Goal: Answer question/provide support: Answer question/provide support

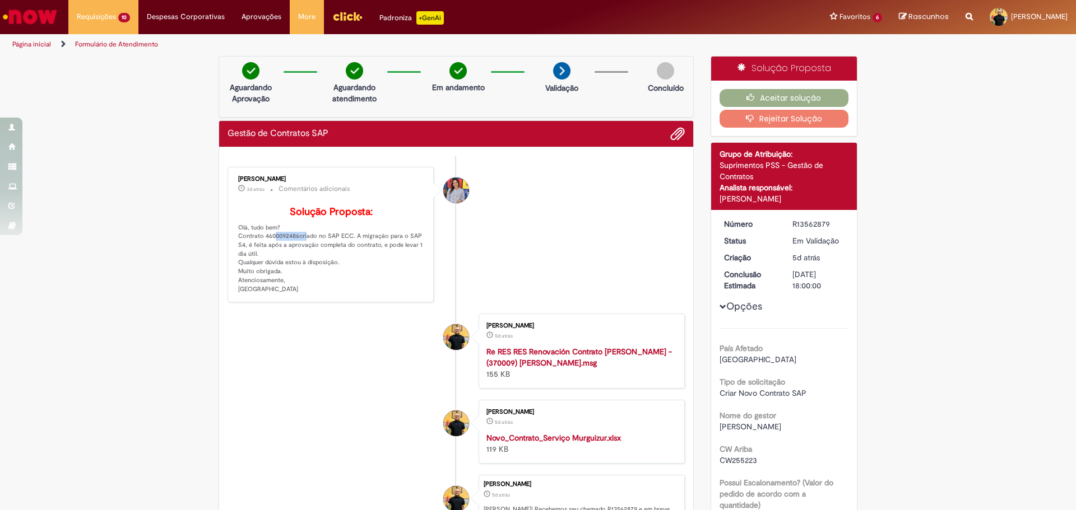
drag, startPoint x: 294, startPoint y: 258, endPoint x: 261, endPoint y: 261, distance: 33.2
click at [261, 261] on p "Solução Proposta: Olá, tudo bem? Contrato 4600092486criado no SAP ECC. A migraç…" at bounding box center [331, 250] width 187 height 87
copy p "4600092486"
drag, startPoint x: 828, startPoint y: 222, endPoint x: 788, endPoint y: 224, distance: 40.4
click at [792, 224] on div "R13562879" at bounding box center [818, 224] width 52 height 11
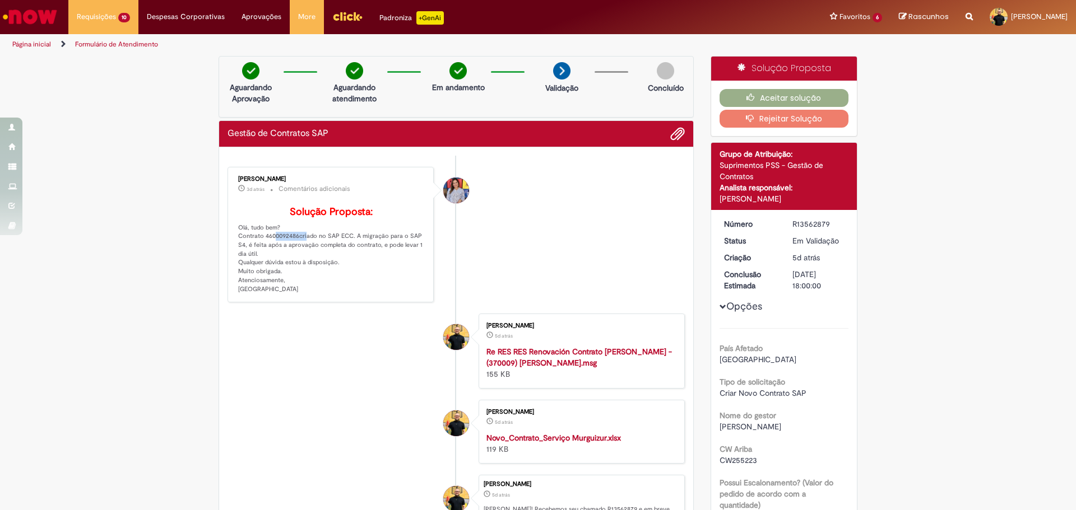
copy div "R13562879"
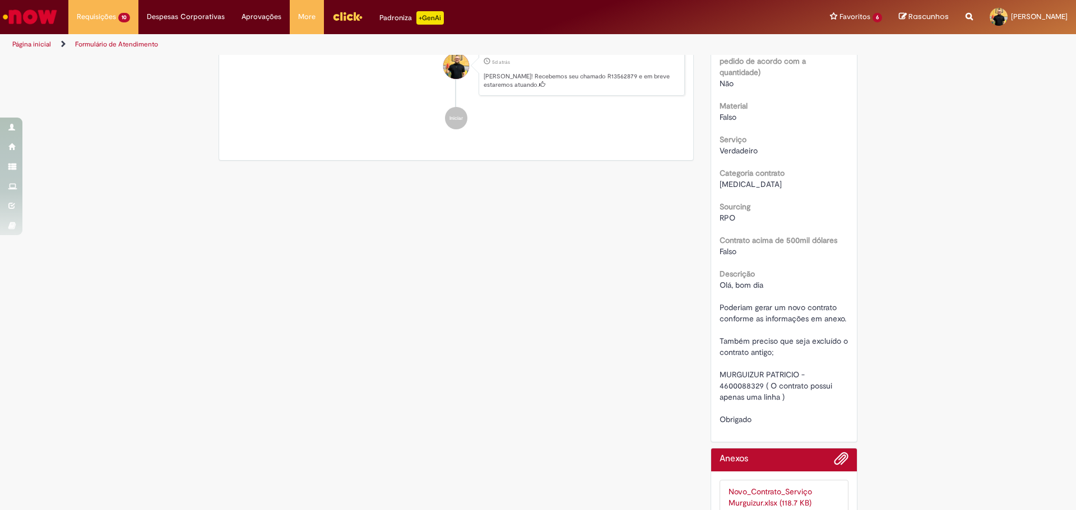
scroll to position [448, 0]
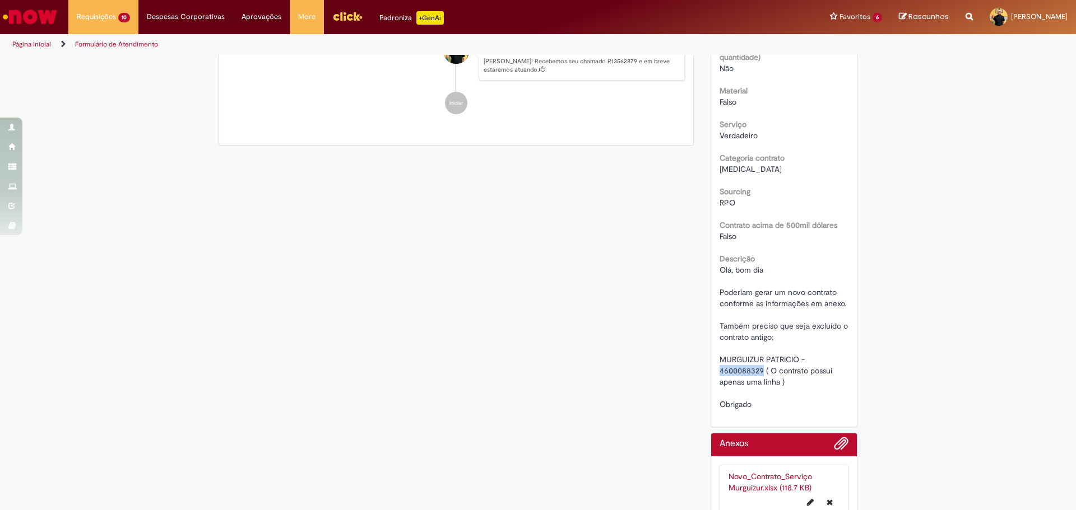
drag, startPoint x: 714, startPoint y: 371, endPoint x: 759, endPoint y: 373, distance: 44.3
click at [759, 373] on div "Número R13562879 Status Em [GEOGRAPHIC_DATA] Criação 5d atrás 5 dias atrás Conc…" at bounding box center [784, 94] width 146 height 665
copy span "4600088329"
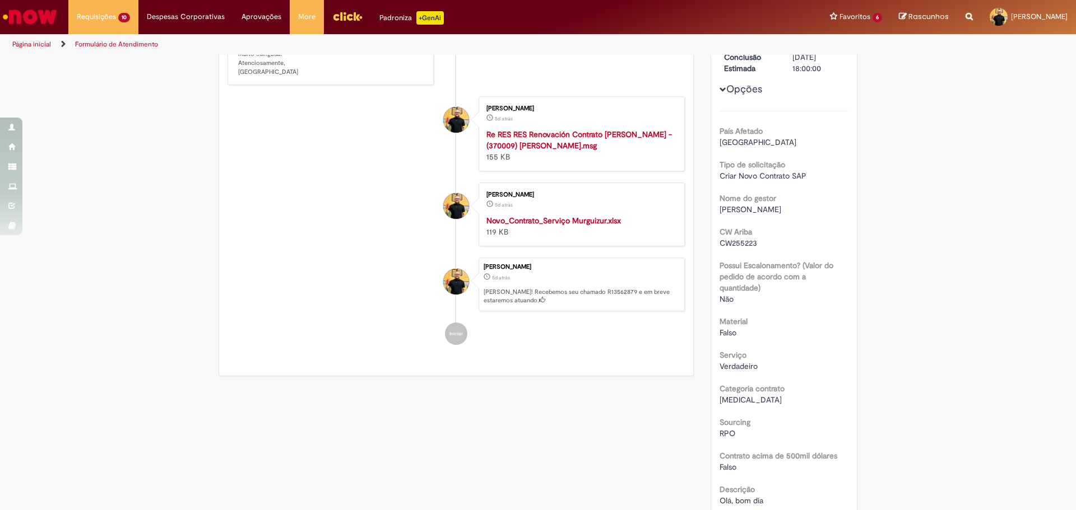
scroll to position [112, 0]
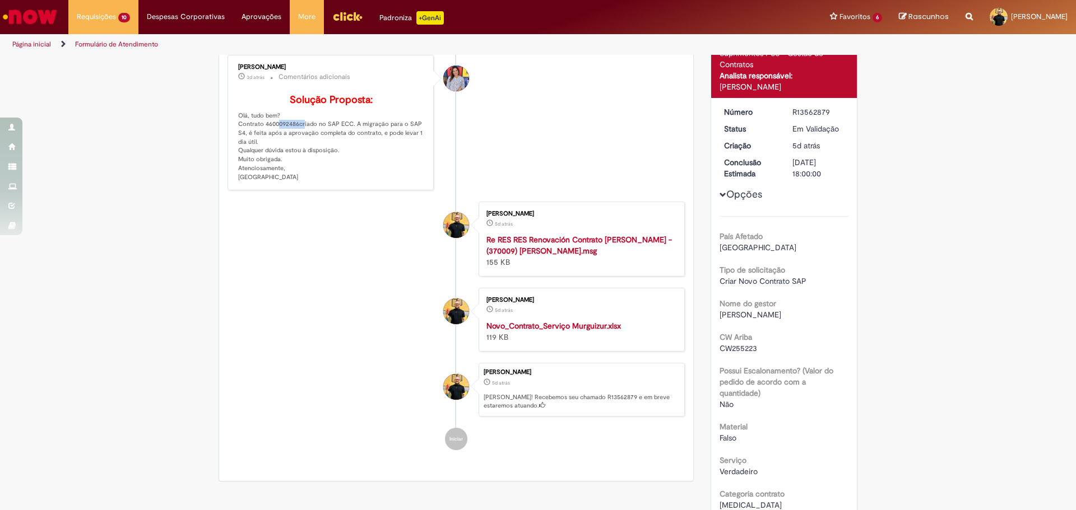
drag, startPoint x: 292, startPoint y: 150, endPoint x: 264, endPoint y: 148, distance: 28.1
click at [264, 148] on p "Solução Proposta: Olá, tudo bem? Contrato 4600092486criado no SAP ECC. A migraç…" at bounding box center [331, 138] width 187 height 87
drag, startPoint x: 261, startPoint y: 147, endPoint x: 294, endPoint y: 151, distance: 33.3
click at [294, 151] on p "Solução Proposta: Olá, tudo bem? Contrato 4600092486criado no SAP ECC. A migraç…" at bounding box center [331, 138] width 187 height 87
copy p "4600092486"
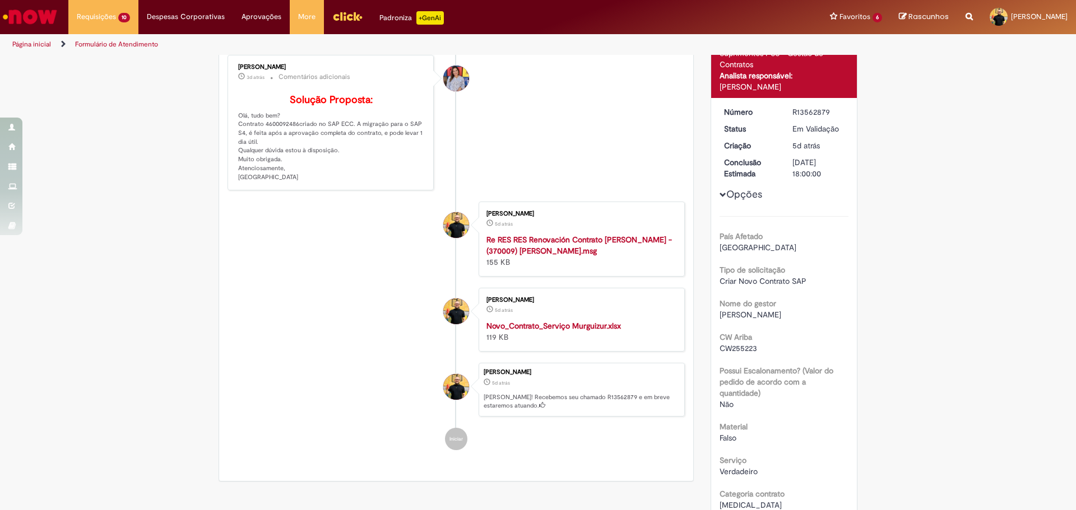
click at [277, 138] on p "Solução Proposta: Olá, tudo bem? Contrato 4600092486criado no SAP ECC. A migraç…" at bounding box center [331, 138] width 187 height 87
drag, startPoint x: 259, startPoint y: 147, endPoint x: 294, endPoint y: 154, distance: 35.3
click at [294, 154] on p "Solução Proposta: Olá, tudo bem? Contrato 4600092486criado no SAP ECC. A migraç…" at bounding box center [331, 138] width 187 height 87
copy p "4600092486"
drag, startPoint x: 167, startPoint y: 411, endPoint x: 227, endPoint y: 253, distance: 168.5
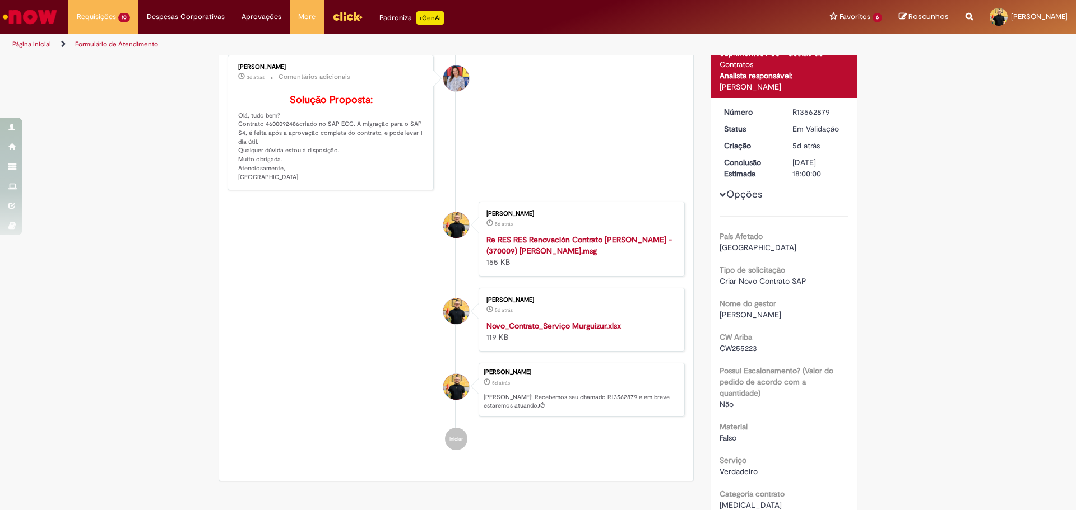
click at [170, 406] on div "Verificar Código de Barras Aguardando Aprovação Aguardando atendimento Em andam…" at bounding box center [538, 454] width 1076 height 1021
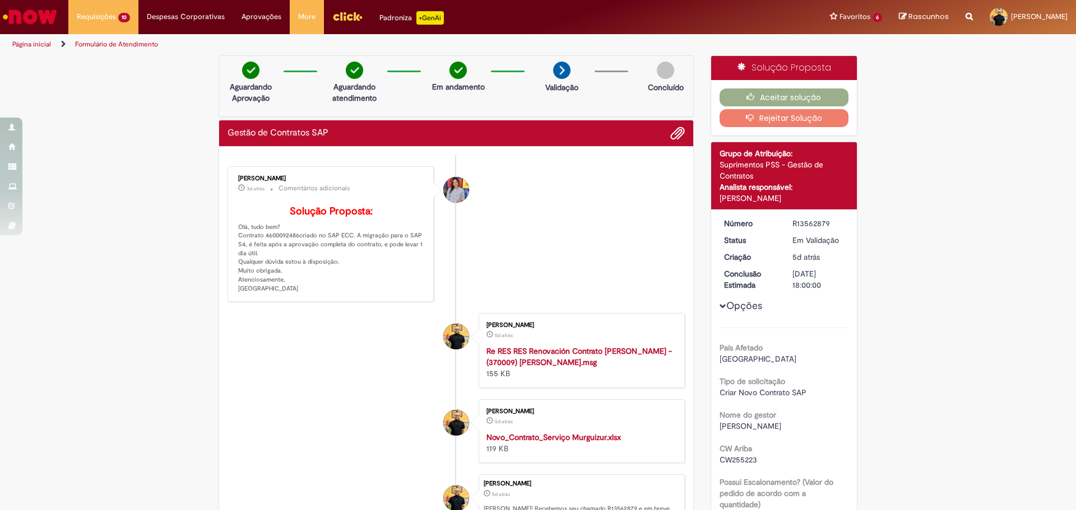
scroll to position [0, 0]
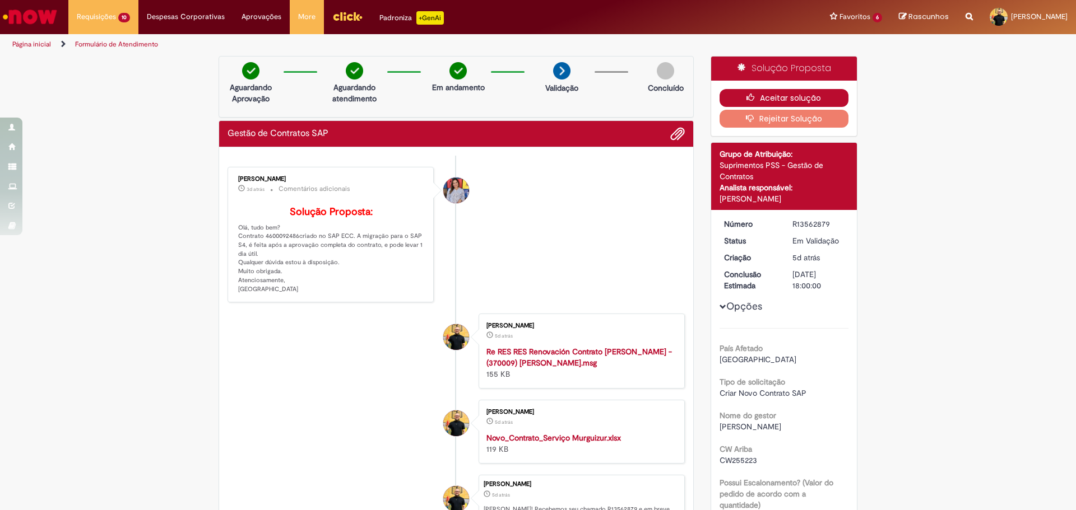
click at [796, 94] on button "Aceitar solução" at bounding box center [783, 98] width 129 height 18
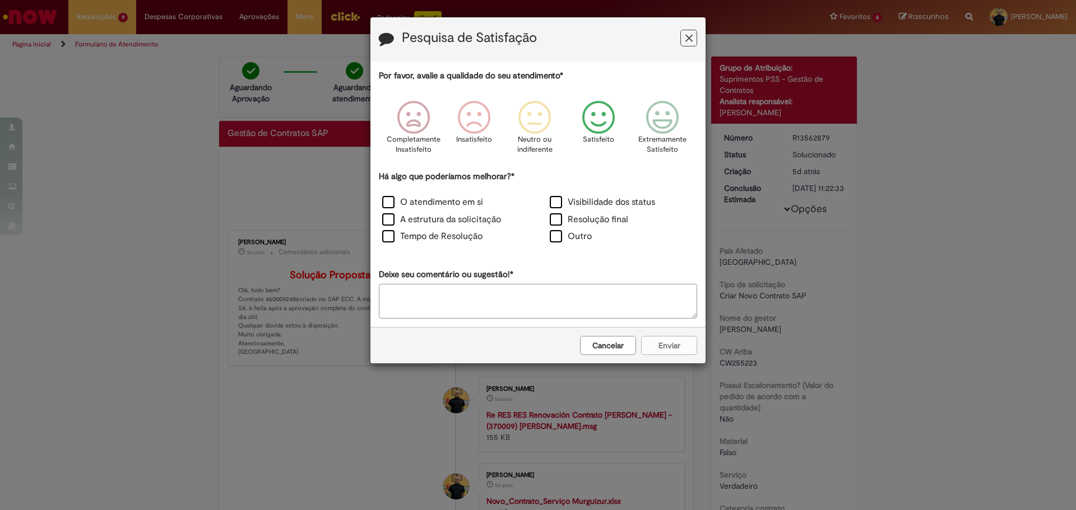
click at [591, 108] on icon "Feedback" at bounding box center [599, 118] width 42 height 34
click at [407, 224] on label "A estrutura da solicitação" at bounding box center [441, 219] width 119 height 13
drag, startPoint x: 405, startPoint y: 234, endPoint x: 452, endPoint y: 256, distance: 51.4
click at [406, 234] on label "Tempo de Resolução" at bounding box center [432, 236] width 100 height 13
click at [679, 343] on button "Enviar" at bounding box center [669, 345] width 56 height 19
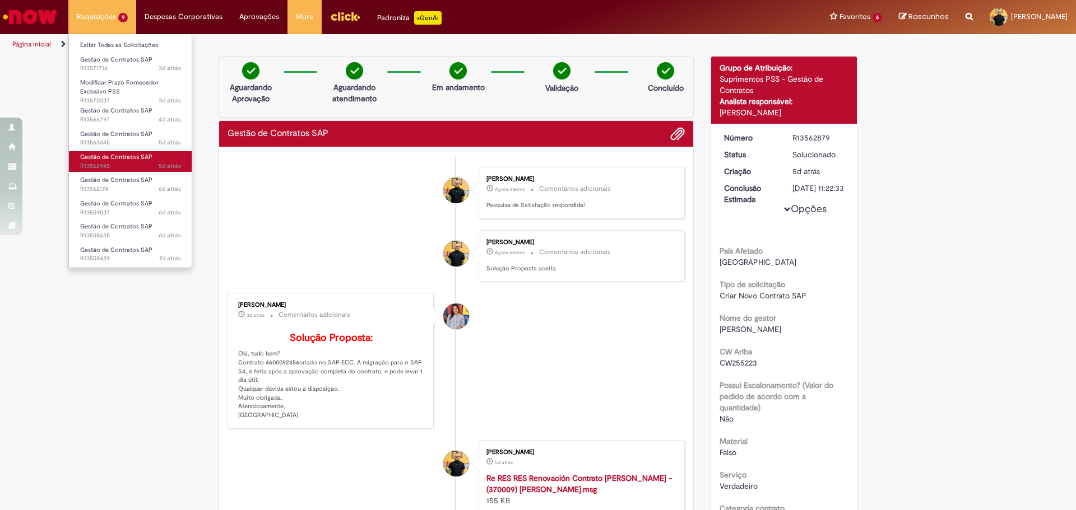
click at [120, 158] on span "Gestão de Contratos SAP" at bounding box center [116, 157] width 72 height 8
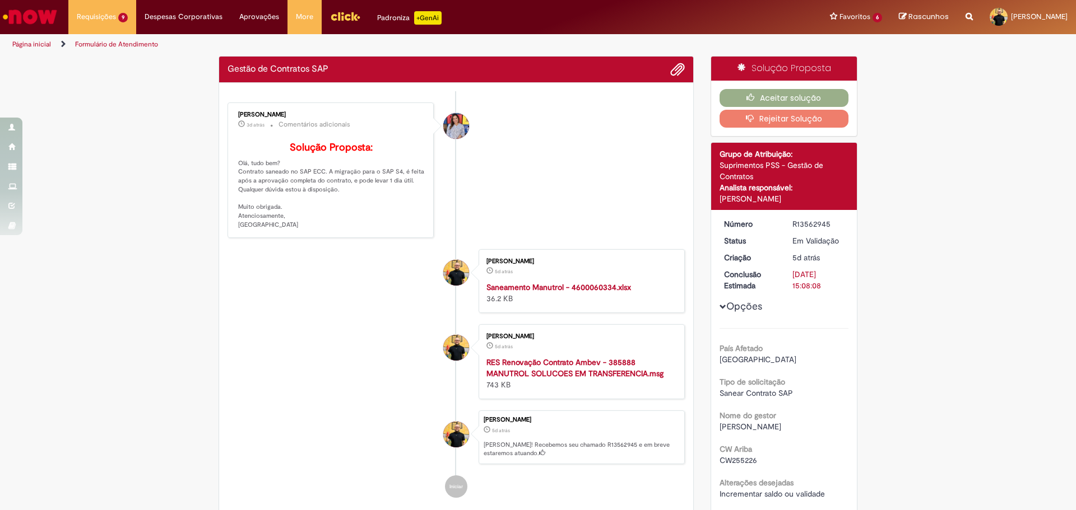
drag, startPoint x: 467, startPoint y: 186, endPoint x: 479, endPoint y: 183, distance: 12.6
click at [467, 186] on li "[PERSON_NAME] 3d atrás 3 dias atrás Comentários adicionais Solução Proposta: Ol…" at bounding box center [455, 171] width 457 height 136
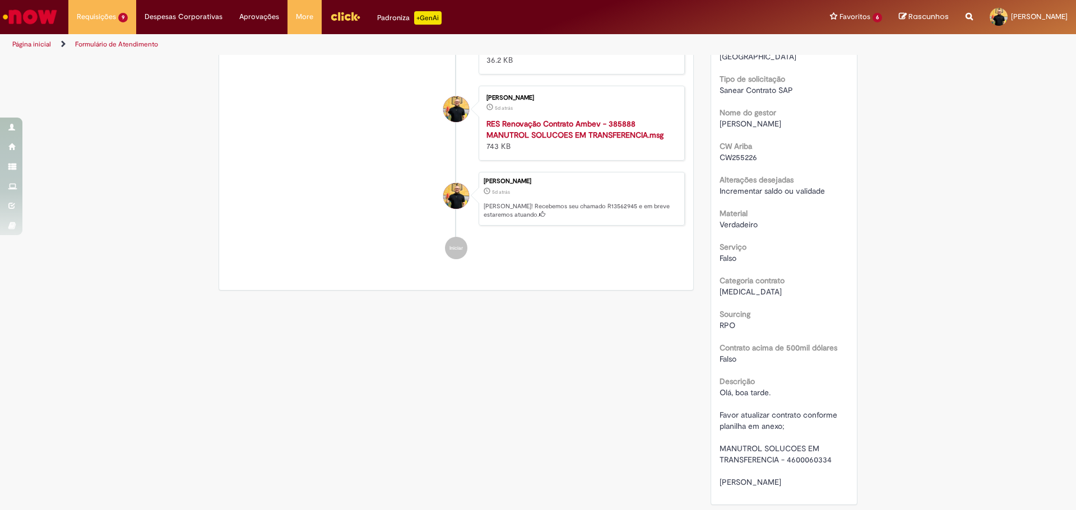
scroll to position [392, 0]
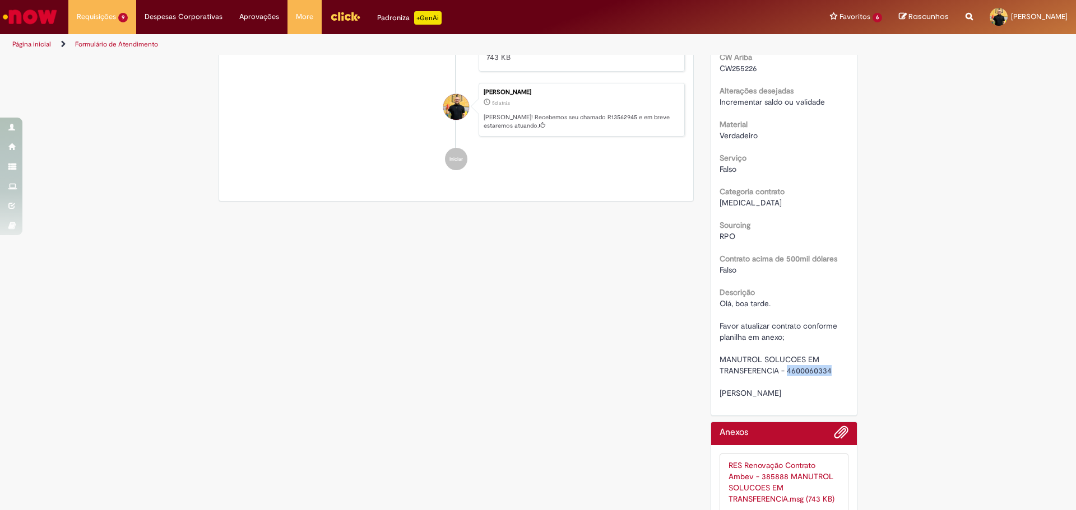
drag, startPoint x: 784, startPoint y: 374, endPoint x: 827, endPoint y: 373, distance: 42.6
click at [827, 373] on span "Olá, boa tarde. Favor atualizar contrato conforme planilha em anexo; MANUTROL S…" at bounding box center [779, 349] width 120 height 100
copy span "4600060334"
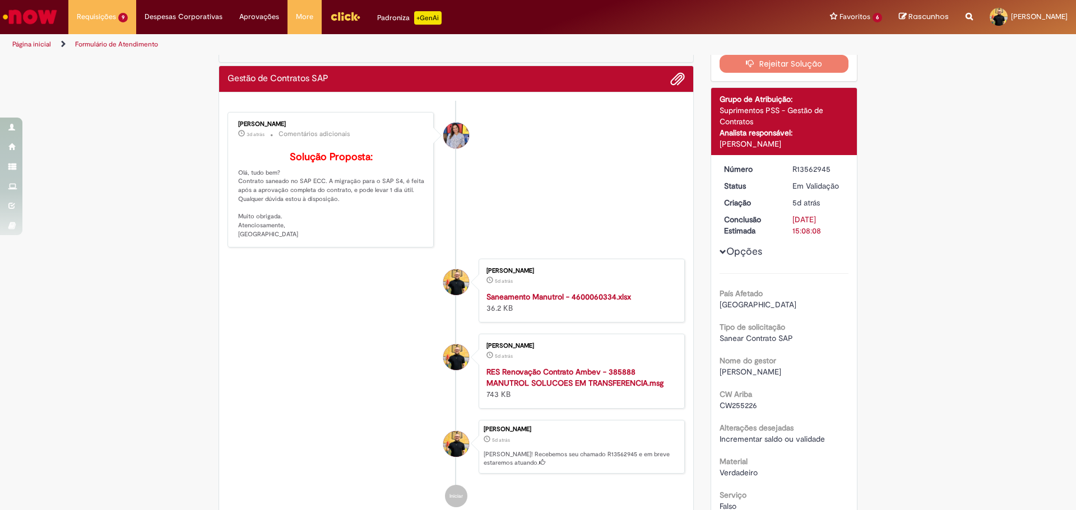
scroll to position [0, 0]
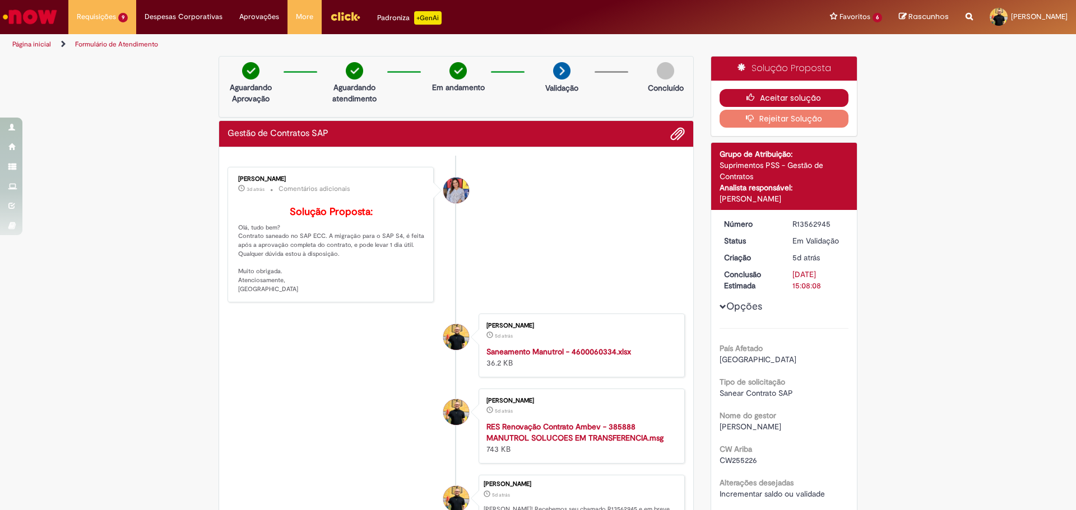
click at [781, 98] on button "Aceitar solução" at bounding box center [783, 98] width 129 height 18
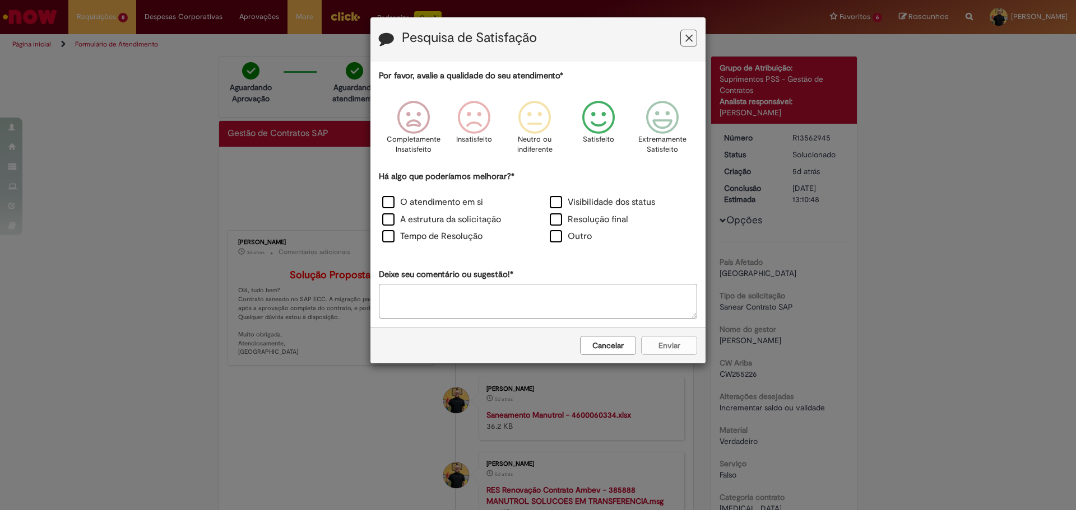
click at [606, 114] on icon "Feedback" at bounding box center [599, 118] width 42 height 34
click at [420, 236] on label "Tempo de Resolução" at bounding box center [432, 236] width 100 height 13
click at [414, 217] on label "A estrutura da solicitação" at bounding box center [441, 219] width 119 height 13
click at [654, 343] on button "Enviar" at bounding box center [669, 345] width 56 height 19
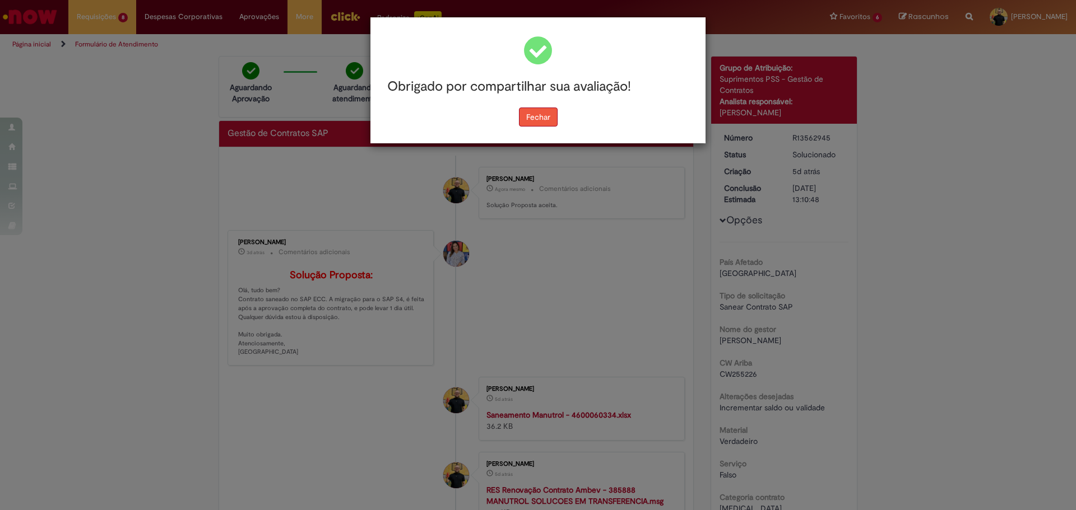
click at [549, 121] on button "Fechar" at bounding box center [538, 117] width 39 height 19
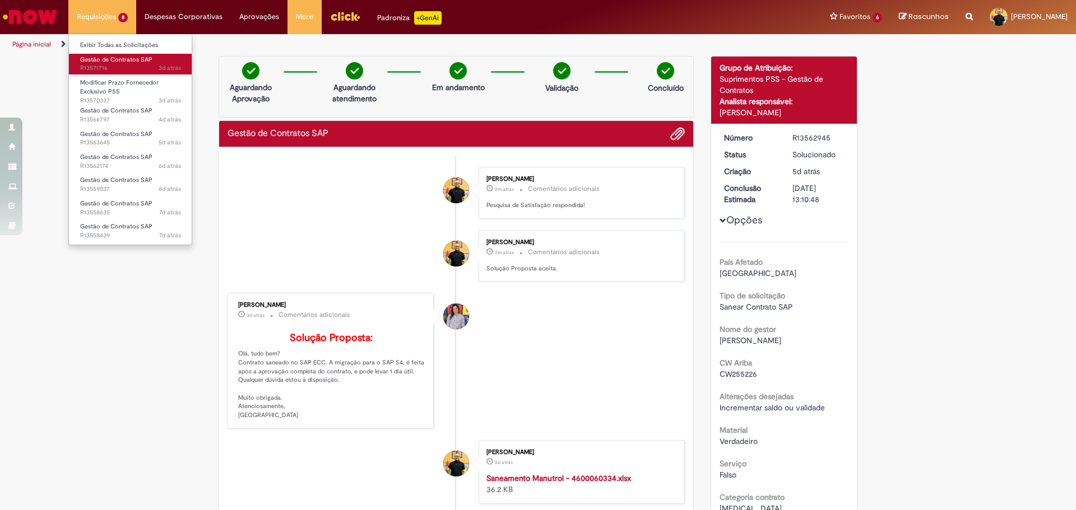
click at [115, 66] on span "3d atrás 3 dias atrás R13571716" at bounding box center [130, 68] width 101 height 9
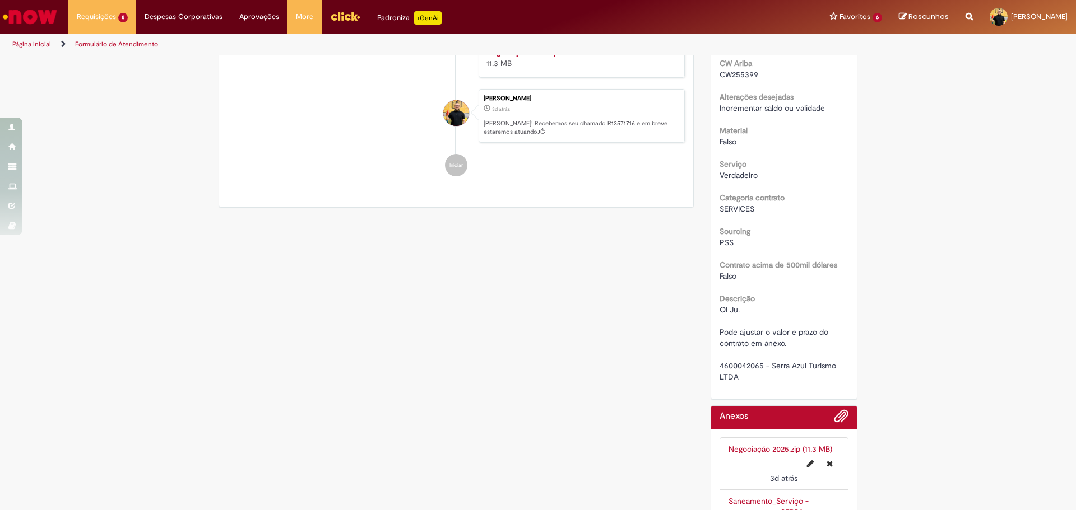
scroll to position [392, 0]
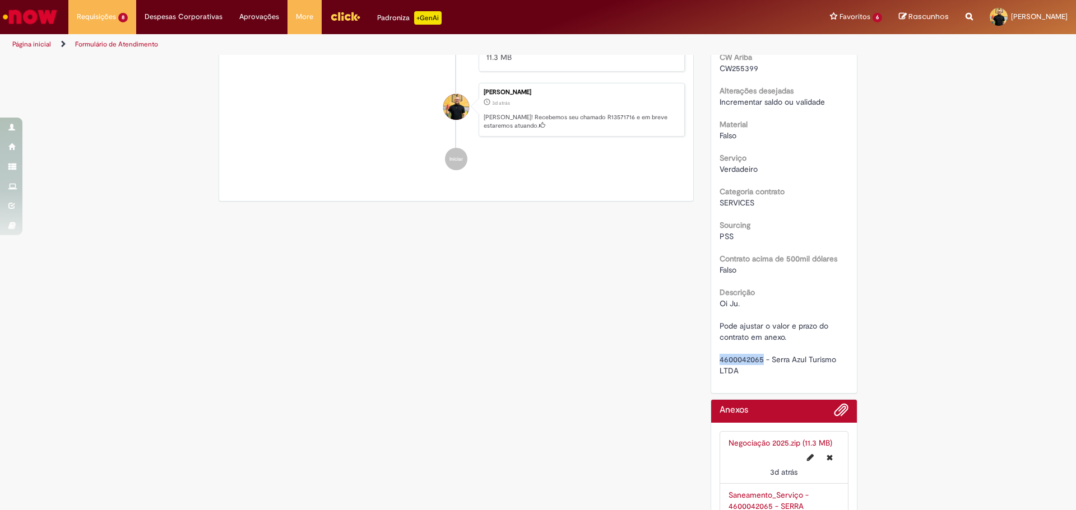
drag, startPoint x: 714, startPoint y: 361, endPoint x: 758, endPoint y: 359, distance: 43.8
click at [758, 359] on div "Número R13571716 Status Em [GEOGRAPHIC_DATA] Criação 3d atrás 3 dias atrás Conc…" at bounding box center [784, 105] width 146 height 575
copy span "4600042065"
